Goal: Task Accomplishment & Management: Manage account settings

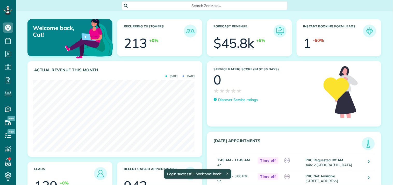
scroll to position [72, 162]
click at [195, 4] on span "Search ZenMaid…" at bounding box center [206, 5] width 157 height 5
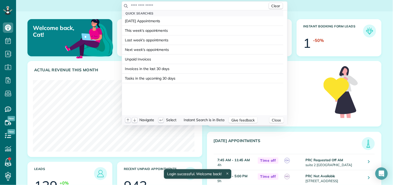
click at [179, 4] on input "text" at bounding box center [199, 5] width 137 height 5
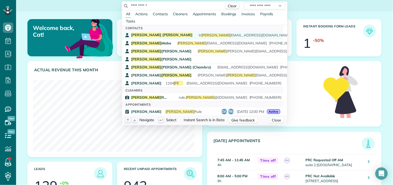
type input "**********"
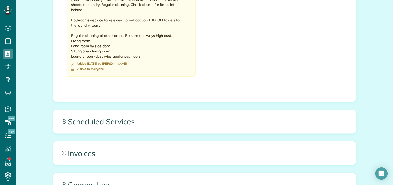
scroll to position [489, 0]
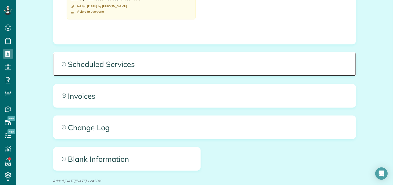
click at [62, 64] on icon at bounding box center [64, 64] width 4 height 4
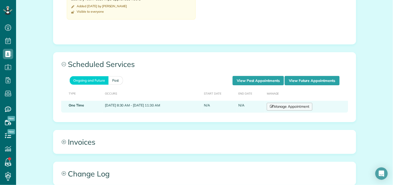
click at [301, 107] on link "Manage Appointment" at bounding box center [290, 107] width 46 height 8
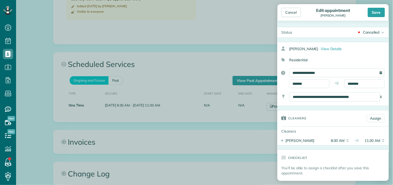
click at [368, 31] on div "Cancelled" at bounding box center [371, 32] width 16 height 5
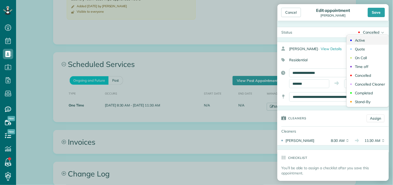
click at [363, 39] on link "Active" at bounding box center [368, 40] width 42 height 9
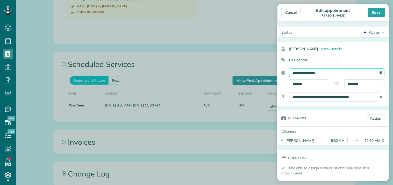
click at [323, 72] on input "**********" at bounding box center [336, 73] width 95 height 9
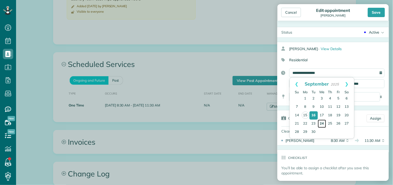
click at [322, 122] on link "24" at bounding box center [322, 124] width 8 height 8
type input "**********"
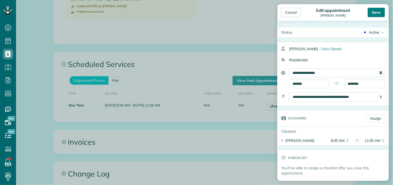
click at [375, 9] on div "Save" at bounding box center [376, 12] width 17 height 9
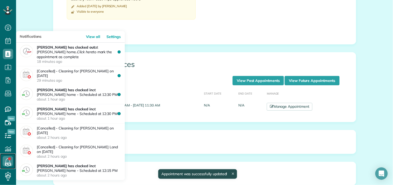
click at [7, 159] on icon at bounding box center [8, 161] width 10 height 10
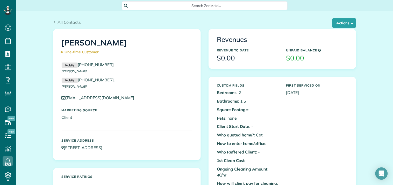
click at [174, 4] on span "Search ZenMaid…" at bounding box center [206, 5] width 157 height 5
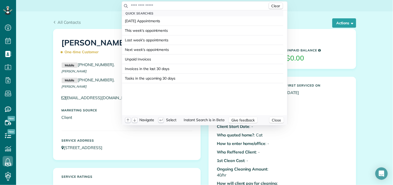
click at [169, 4] on input "text" at bounding box center [199, 5] width 137 height 5
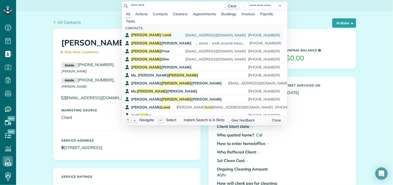
type input "*********"
click at [162, 34] on span "Land" at bounding box center [166, 35] width 9 height 5
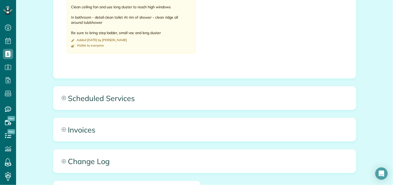
scroll to position [537, 0]
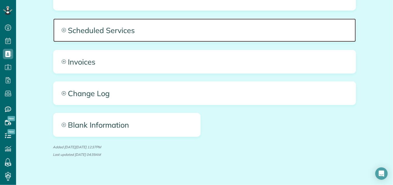
click at [62, 28] on icon at bounding box center [64, 30] width 4 height 4
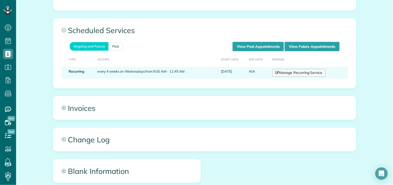
click at [284, 69] on link "Manage Recurring Service" at bounding box center [298, 73] width 53 height 8
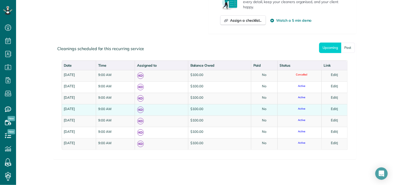
scroll to position [237, 0]
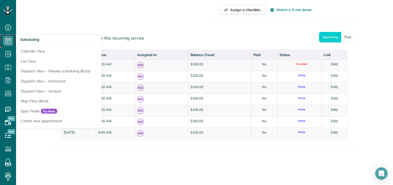
click at [7, 40] on use at bounding box center [7, 41] width 5 height 6
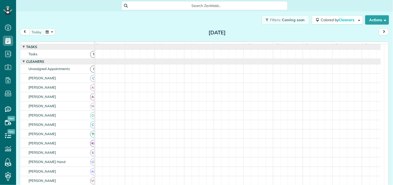
scroll to position [2, 2]
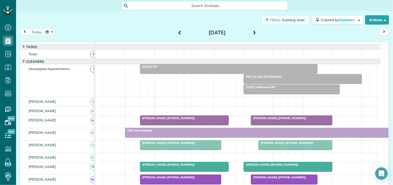
click at [172, 7] on span "Search ZenMaid…" at bounding box center [206, 5] width 157 height 5
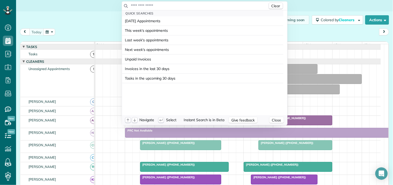
click at [170, 6] on input "text" at bounding box center [199, 5] width 137 height 5
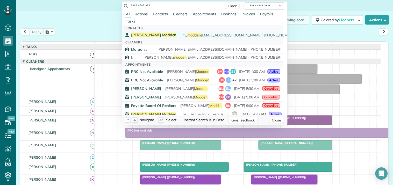
type input "**********"
click at [162, 35] on span "Madden" at bounding box center [169, 35] width 14 height 5
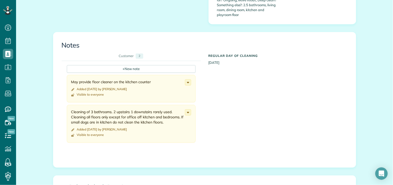
scroll to position [460, 0]
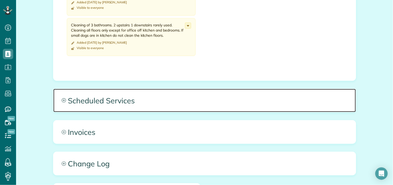
click at [62, 98] on icon at bounding box center [64, 100] width 4 height 4
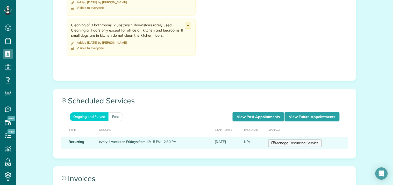
click at [296, 141] on link "Manage Recurring Service" at bounding box center [294, 144] width 53 height 8
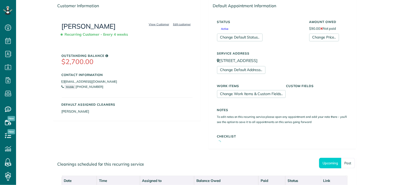
scroll to position [144, 0]
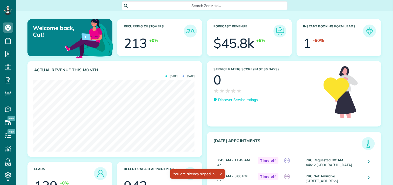
scroll to position [72, 162]
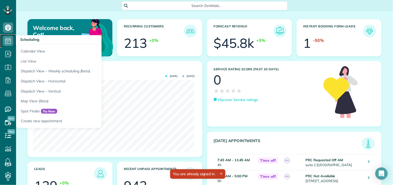
click at [5, 40] on icon at bounding box center [8, 41] width 10 height 10
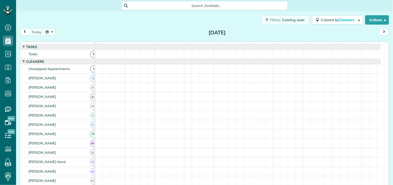
scroll to position [2, 2]
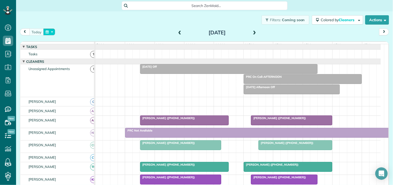
click at [49, 31] on button "button" at bounding box center [49, 31] width 12 height 7
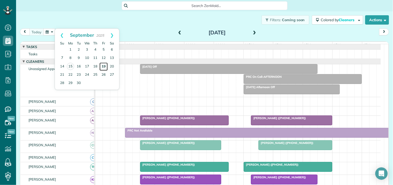
click at [104, 65] on link "19" at bounding box center [103, 67] width 8 height 8
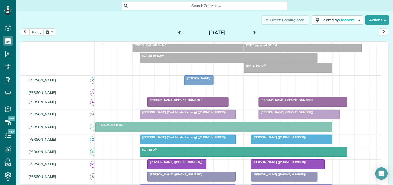
scroll to position [29, 0]
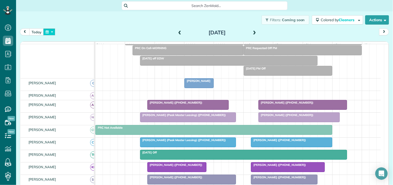
click at [49, 32] on button "button" at bounding box center [49, 31] width 12 height 7
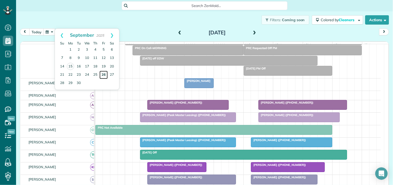
click at [104, 74] on link "26" at bounding box center [103, 75] width 8 height 8
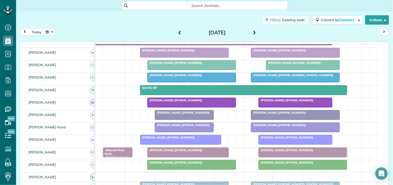
scroll to position [0, 0]
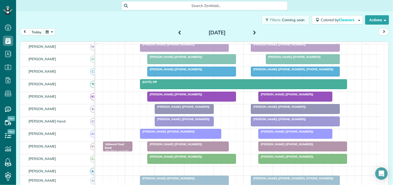
click at [53, 32] on button "button" at bounding box center [49, 31] width 12 height 7
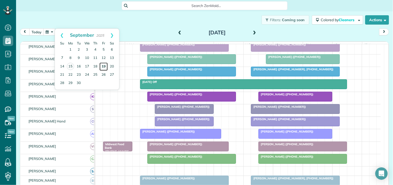
click at [105, 65] on link "19" at bounding box center [103, 67] width 8 height 8
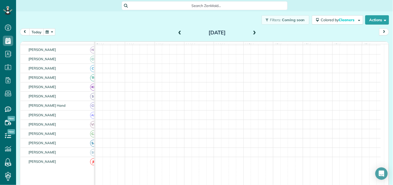
click at [155, 21] on div "Filters: Coming soon Colored by Cleaners Color by Cleaner Color by Team Color b…" at bounding box center [204, 19] width 377 height 17
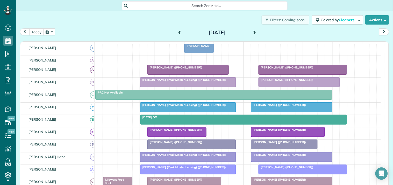
scroll to position [115, 0]
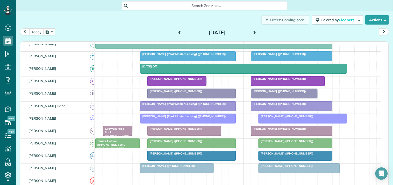
click at [283, 98] on div at bounding box center [284, 93] width 66 height 9
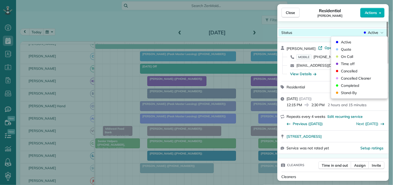
click at [375, 32] on span "Active" at bounding box center [373, 32] width 10 height 5
click at [332, 24] on div "Status Active Maggie Madden · Open profile MOBILE (631) 626-8094 Copy m_madden7…" at bounding box center [332, 101] width 111 height 160
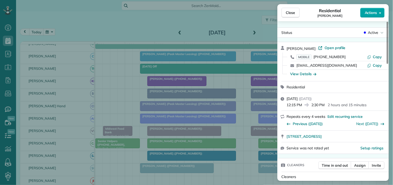
click at [369, 11] on span "Actions" at bounding box center [371, 12] width 12 height 5
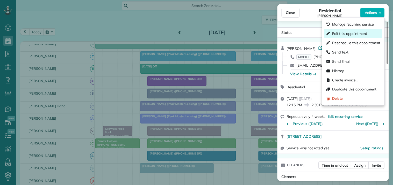
click at [336, 32] on span "Edit this appointment" at bounding box center [349, 33] width 35 height 5
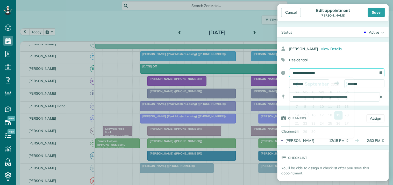
click at [324, 72] on input "**********" at bounding box center [336, 73] width 95 height 9
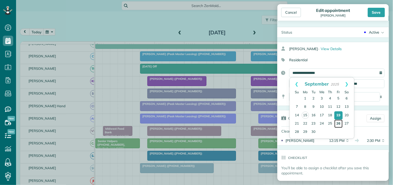
click at [337, 123] on link "26" at bounding box center [338, 124] width 8 height 8
type input "**********"
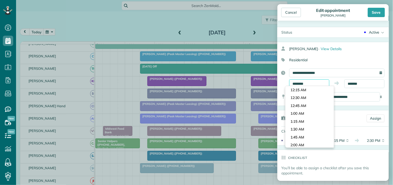
click at [299, 84] on input "********" at bounding box center [309, 83] width 40 height 9
type input "********"
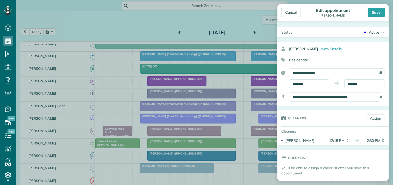
click at [298, 91] on body "Dashboard Scheduling Calendar View List View Dispatch View - Weekly scheduling …" at bounding box center [196, 92] width 393 height 185
click at [379, 10] on div "Save" at bounding box center [376, 12] width 17 height 9
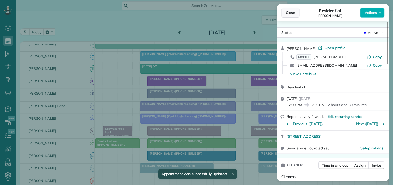
click at [291, 12] on span "Close" at bounding box center [290, 12] width 9 height 5
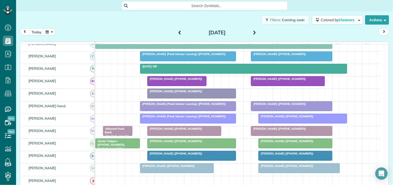
click at [281, 56] on div "Kim Airhart (+14047518434)" at bounding box center [291, 54] width 78 height 4
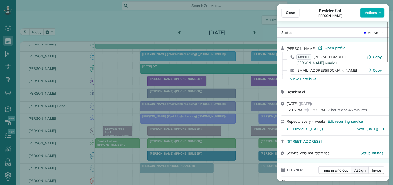
click at [363, 170] on span "Assign" at bounding box center [359, 170] width 11 height 5
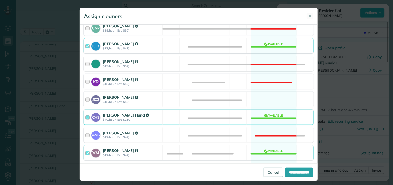
scroll to position [144, 0]
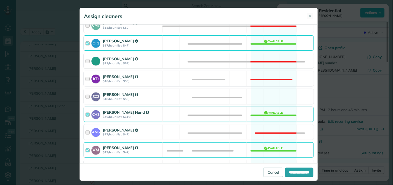
click at [274, 96] on div "SC3 Stephanie Cruz $18/hour (Est: $50) Available" at bounding box center [199, 96] width 230 height 15
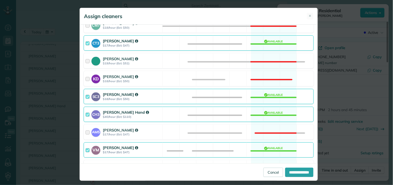
click at [276, 40] on div "CT3 Crystal Todd $17/hour (Est: $47) Available" at bounding box center [199, 42] width 230 height 15
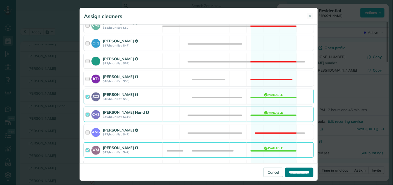
click at [296, 174] on input "**********" at bounding box center [299, 172] width 28 height 9
type input "**********"
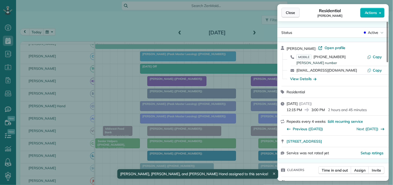
click at [295, 11] on span "Close" at bounding box center [290, 12] width 9 height 5
